Goal: Transaction & Acquisition: Obtain resource

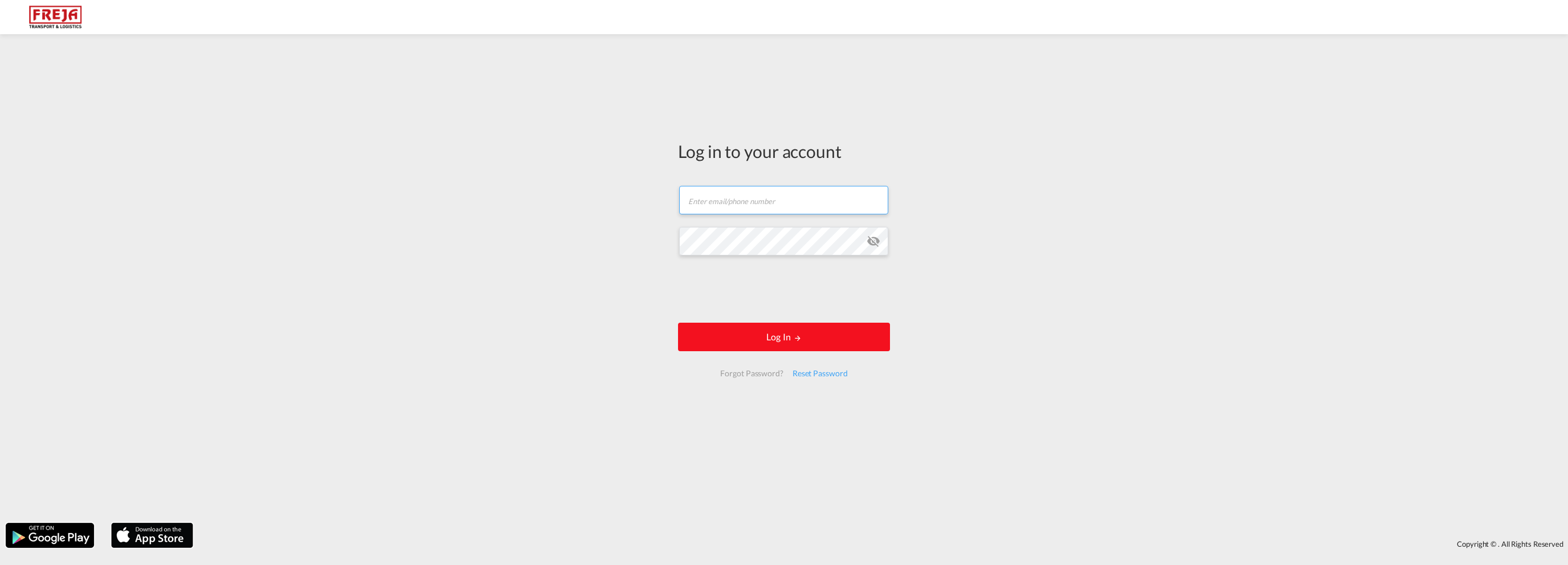
type input "[EMAIL_ADDRESS][DOMAIN_NAME]"
click at [759, 325] on button "Log In" at bounding box center [784, 337] width 212 height 29
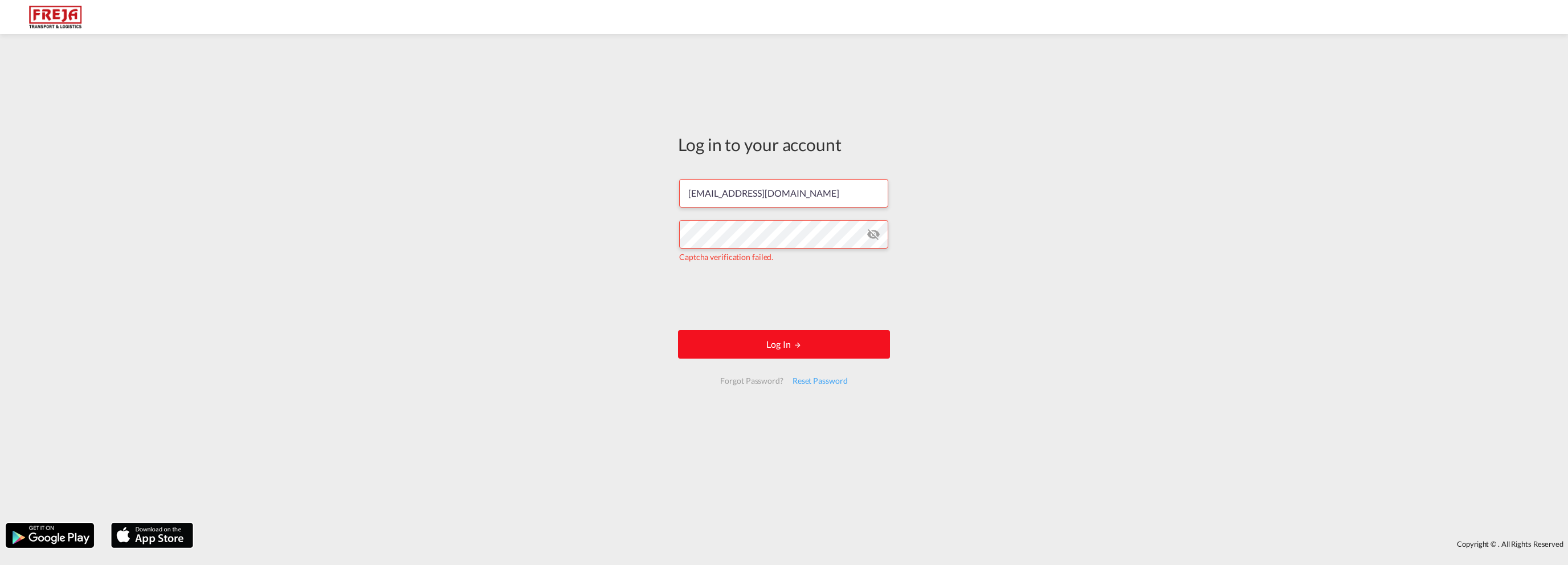
click at [782, 343] on button "Log In" at bounding box center [784, 344] width 212 height 29
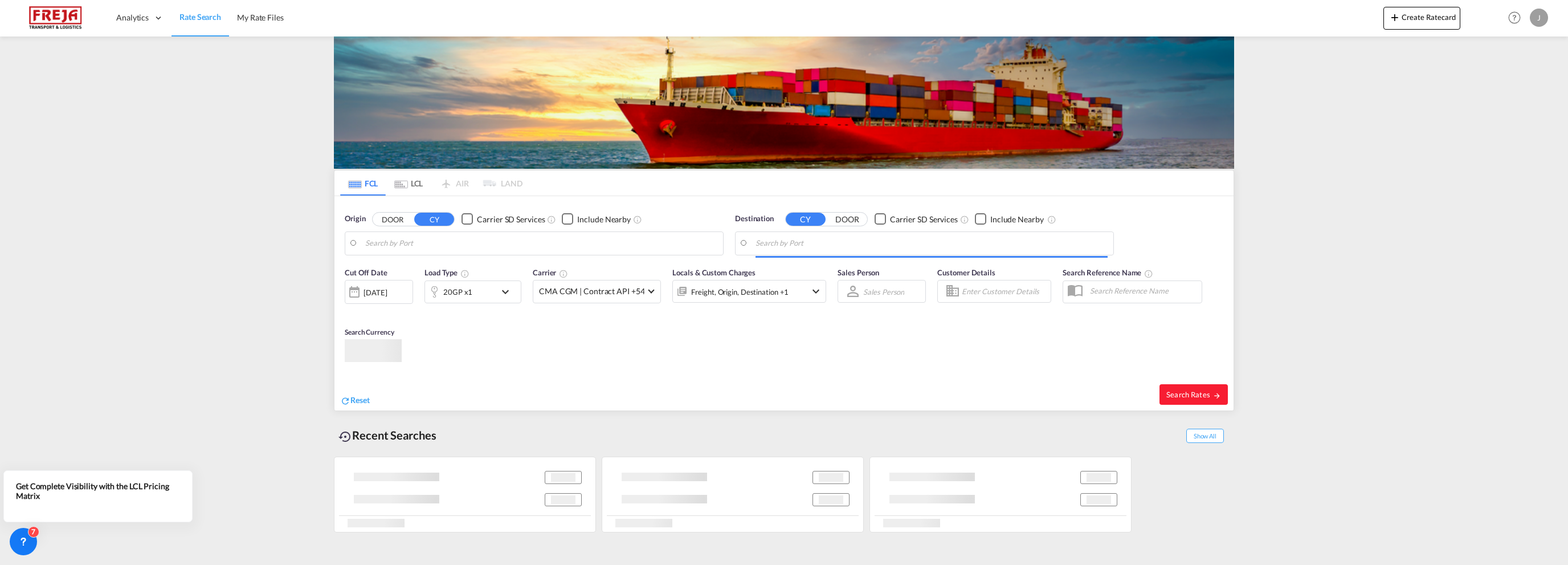
type input "[GEOGRAPHIC_DATA], NOOSL"
type input "[GEOGRAPHIC_DATA], [GEOGRAPHIC_DATA], CAVAN"
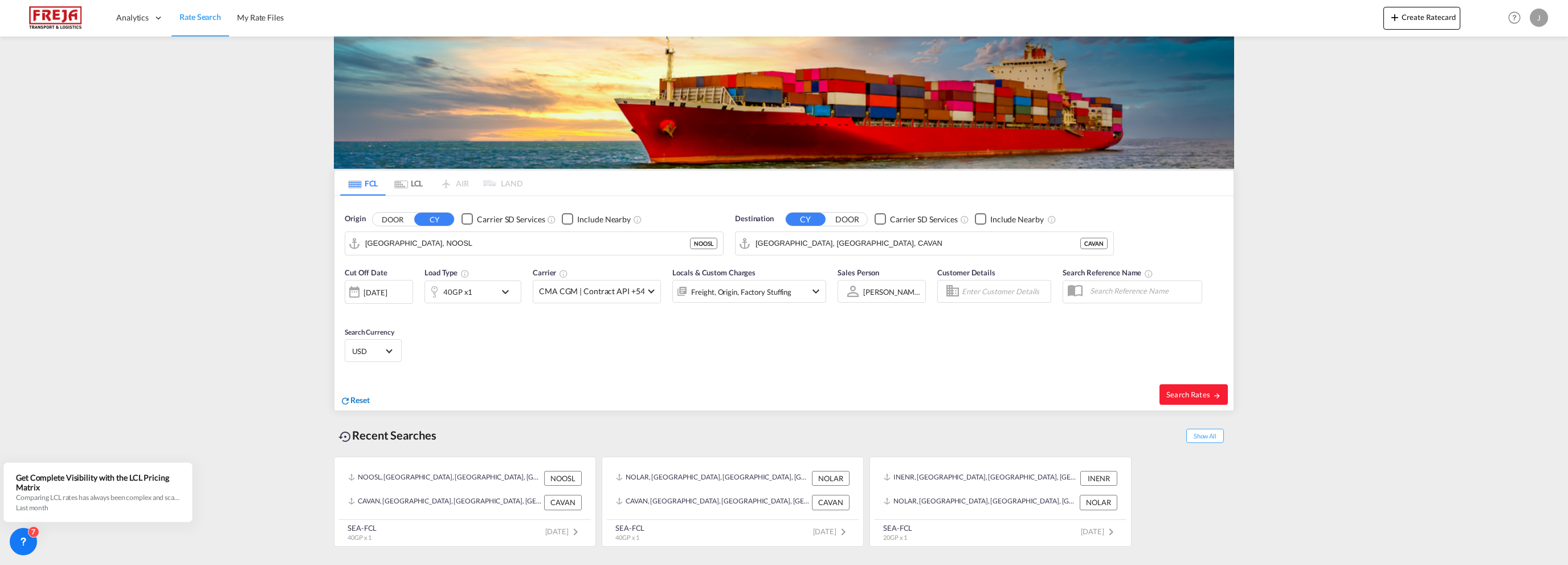
click at [360, 396] on span "Reset" at bounding box center [360, 400] width 19 height 10
click at [405, 244] on body "Analytics Reports Dashboard Rate Search My Rate Files Analytics" at bounding box center [784, 282] width 1568 height 565
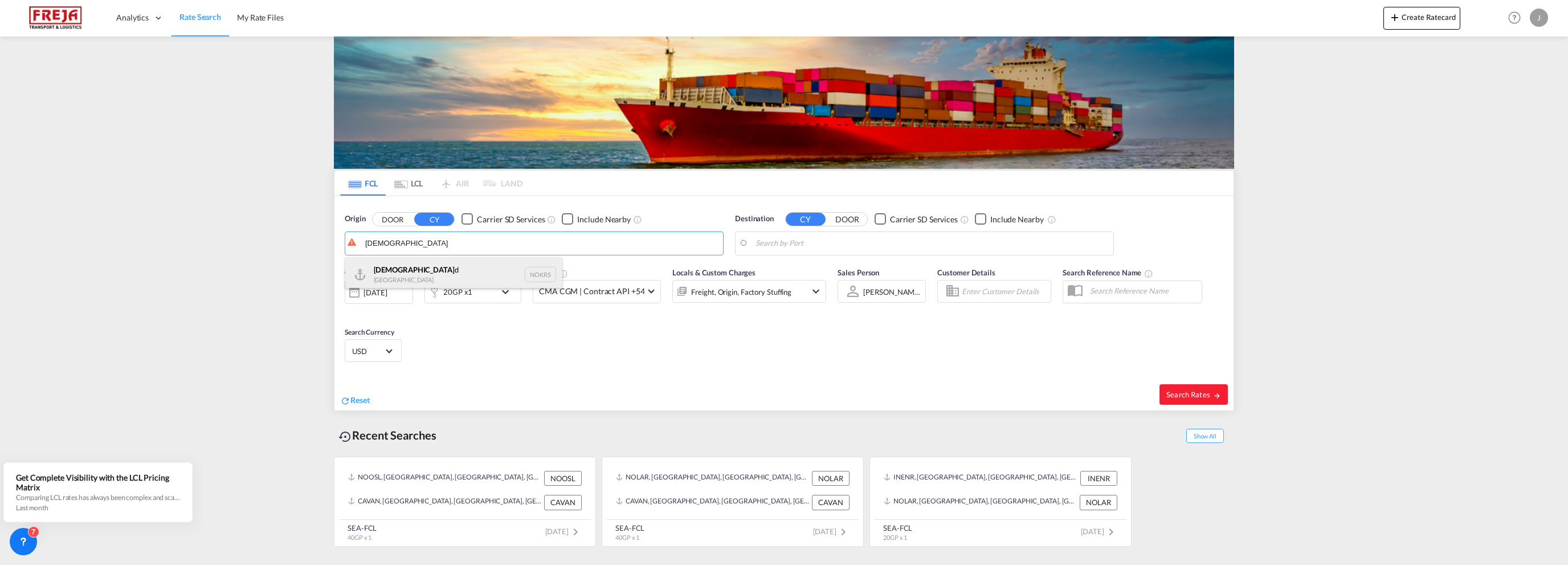
click at [406, 271] on div "[DEMOGRAPHIC_DATA] d Norway NOKRS" at bounding box center [454, 274] width 217 height 34
type input "[GEOGRAPHIC_DATA], NOKRS"
click at [836, 245] on body "Analytics Reports Dashboard Rate Search My Rate Files Analytics" at bounding box center [784, 282] width 1568 height 565
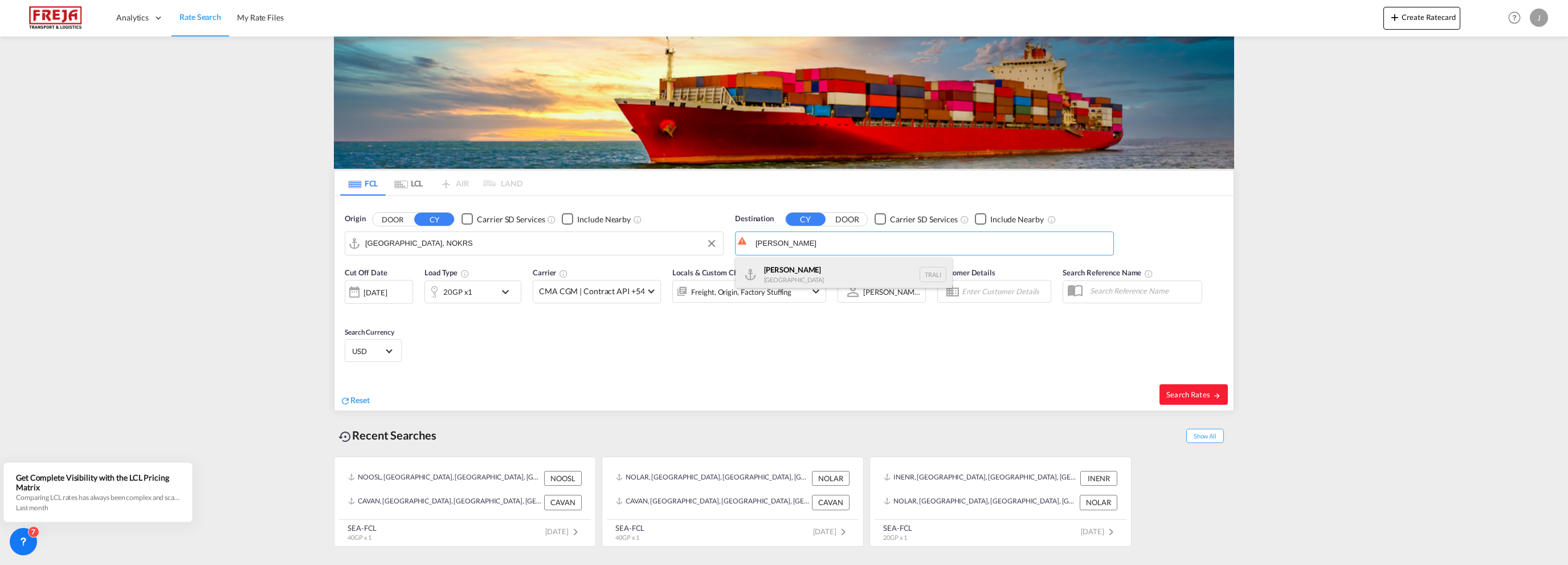
click at [800, 268] on div "[PERSON_NAME] [GEOGRAPHIC_DATA] [GEOGRAPHIC_DATA]" at bounding box center [844, 274] width 217 height 34
type input "[PERSON_NAME], TRALI"
click at [392, 286] on div "[DATE]" at bounding box center [379, 292] width 68 height 24
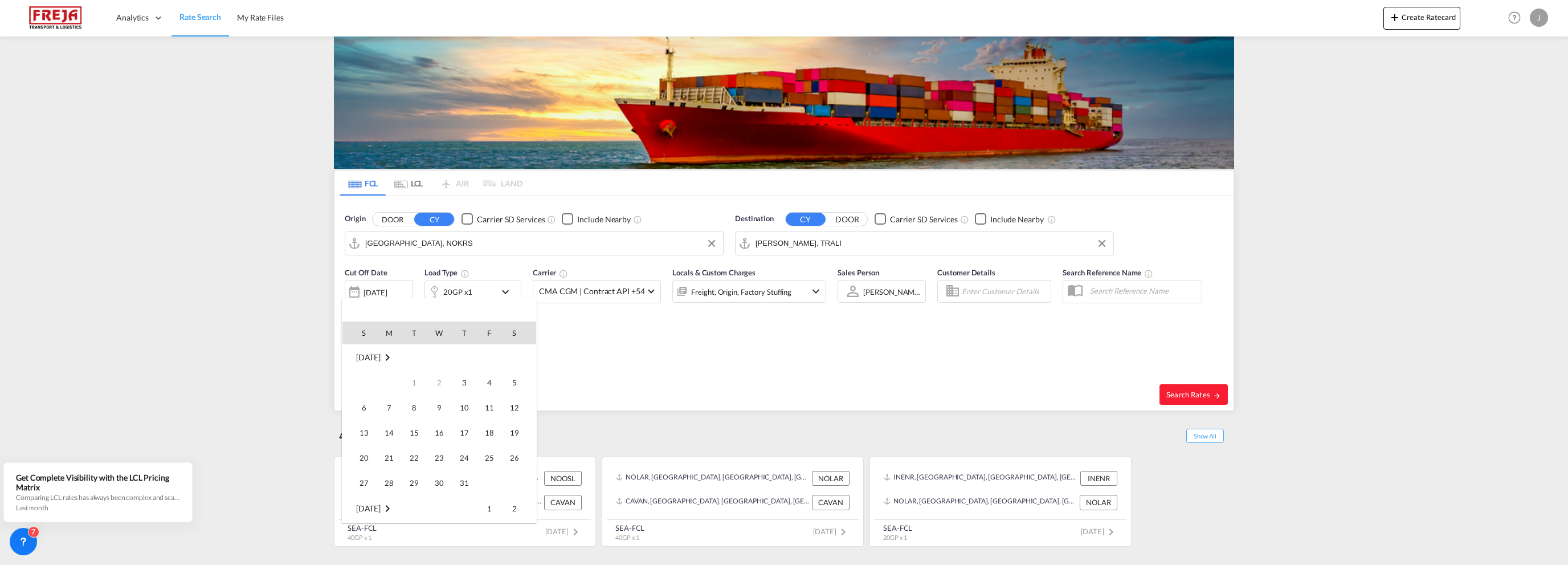
scroll to position [453, 0]
click at [413, 380] on span "7" at bounding box center [414, 382] width 23 height 23
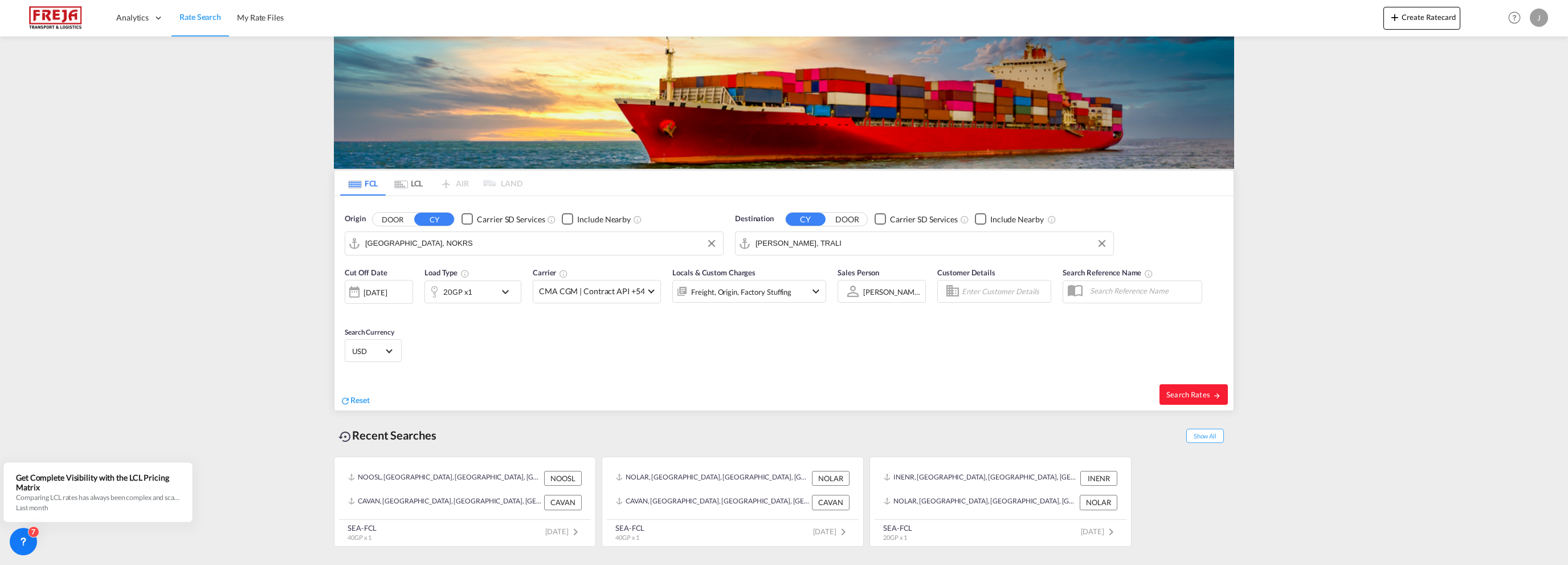
click at [506, 285] on md-icon "icon-chevron-down" at bounding box center [508, 292] width 19 height 14
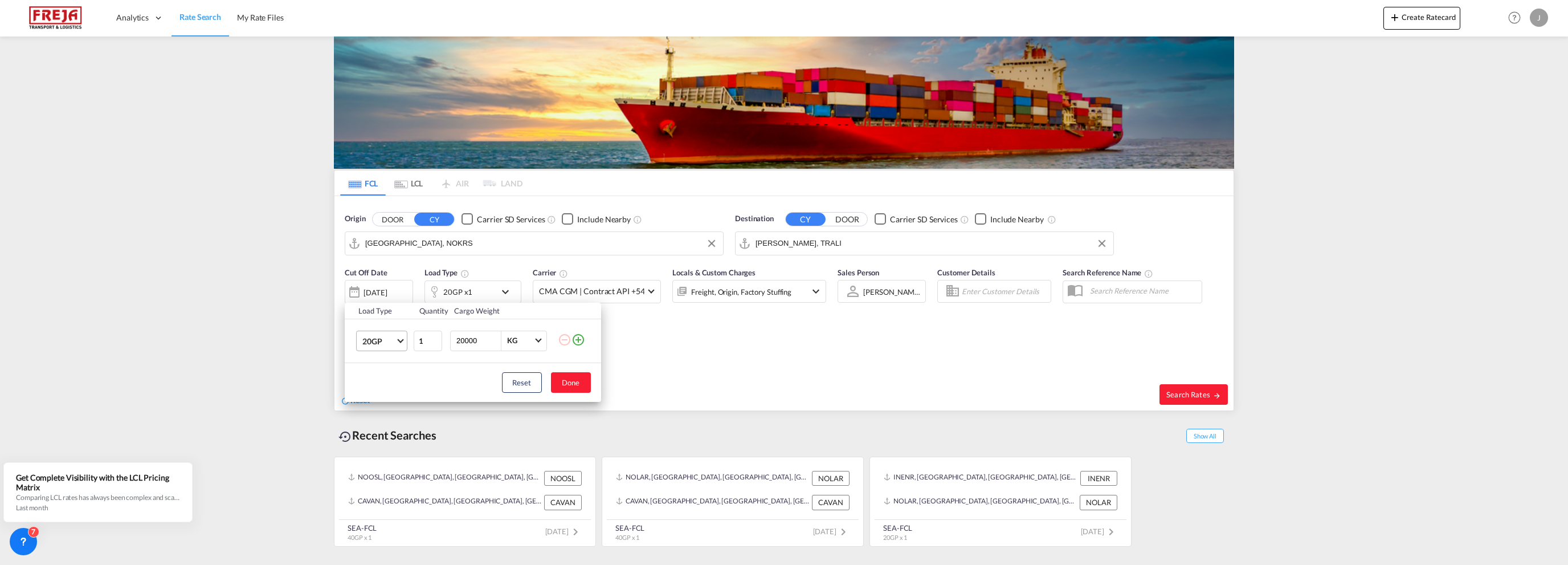
click at [398, 340] on md-select-value "20GP" at bounding box center [384, 341] width 45 height 19
click at [382, 398] on div "40HC" at bounding box center [372, 396] width 21 height 11
click at [573, 379] on button "Done" at bounding box center [571, 382] width 40 height 21
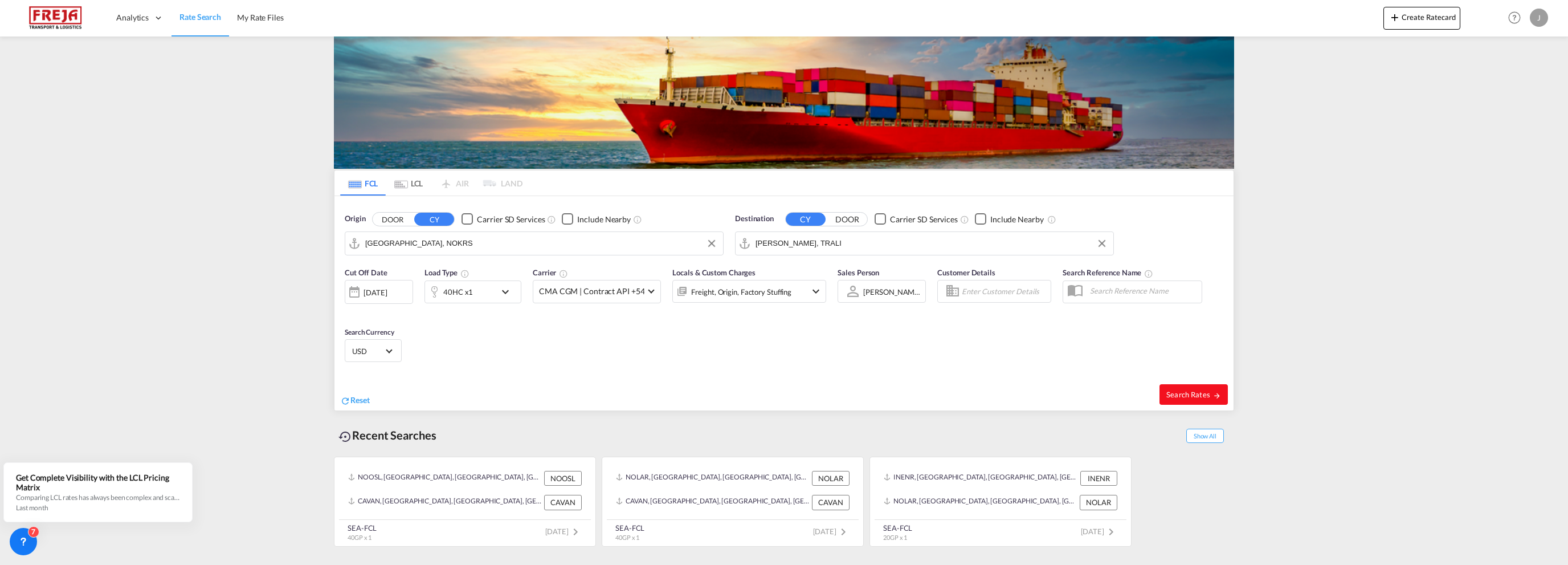
click at [1194, 393] on span "Search Rates" at bounding box center [1194, 394] width 55 height 9
type input "NOKRS to TRALI / [DATE]"
